Goal: Subscribe to service/newsletter

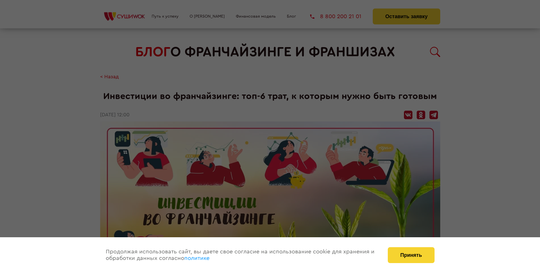
scroll to position [590, 0]
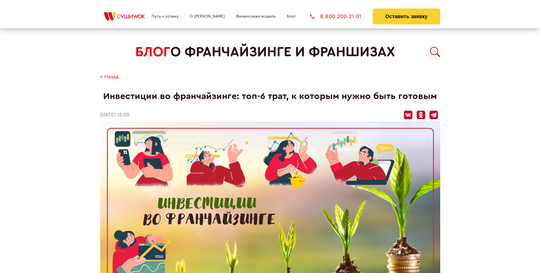
scroll to position [590, 0]
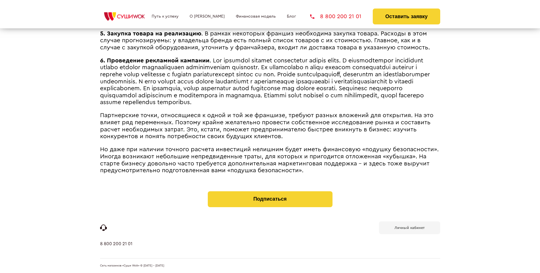
click at [409, 227] on b "Личный кабинет" at bounding box center [409, 228] width 30 height 4
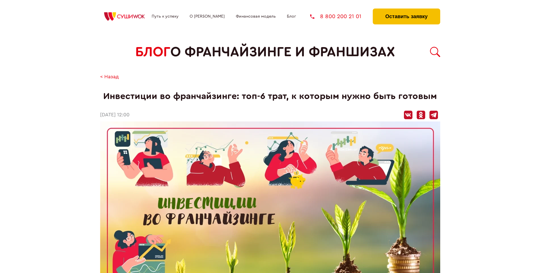
click at [406, 10] on button "Оставить заявку" at bounding box center [406, 17] width 67 height 16
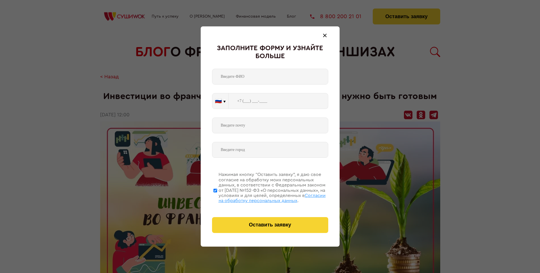
click at [263, 197] on span "Согласии на обработку персональных данных" at bounding box center [271, 198] width 107 height 10
click at [217, 197] on input "Нажимая кнопку “Оставить заявку”, я даю свое согласие на обработку моих персона…" at bounding box center [215, 189] width 4 height 45
checkbox input "false"
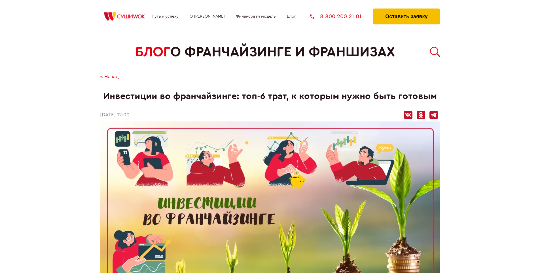
click at [406, 10] on button "Оставить заявку" at bounding box center [406, 17] width 67 height 16
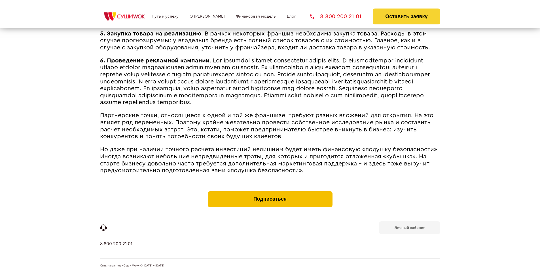
click at [270, 192] on button "Подписаться" at bounding box center [270, 199] width 125 height 16
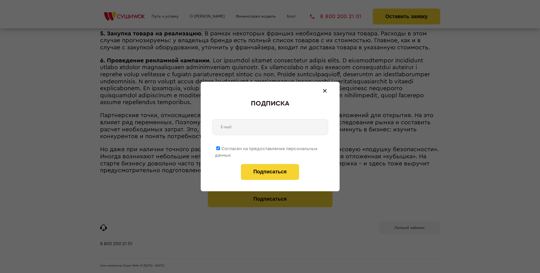
click at [266, 147] on span "Согласен на предоставление персональных данных" at bounding box center [266, 151] width 103 height 11
click at [220, 147] on input "Согласен на предоставление персональных данных" at bounding box center [218, 148] width 4 height 4
checkbox input "false"
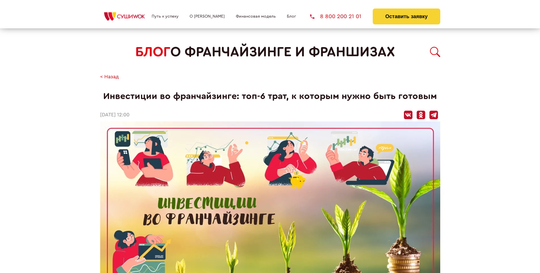
scroll to position [590, 0]
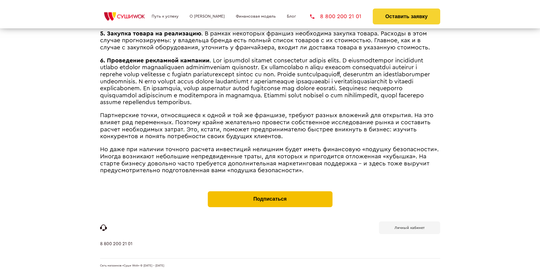
click at [270, 192] on button "Подписаться" at bounding box center [270, 199] width 125 height 16
